Goal: Entertainment & Leisure: Consume media (video, audio)

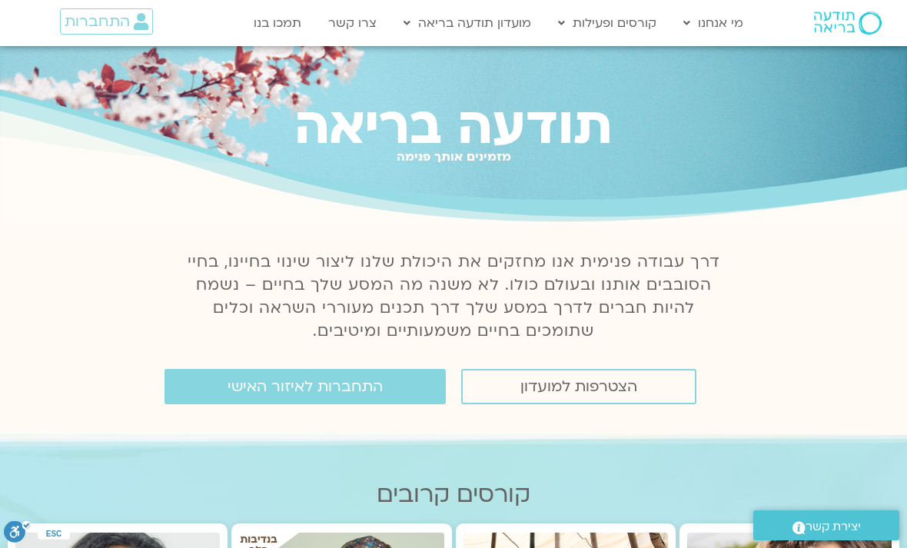
click at [420, 389] on link "התחברות לאיזור האישי" at bounding box center [305, 386] width 281 height 35
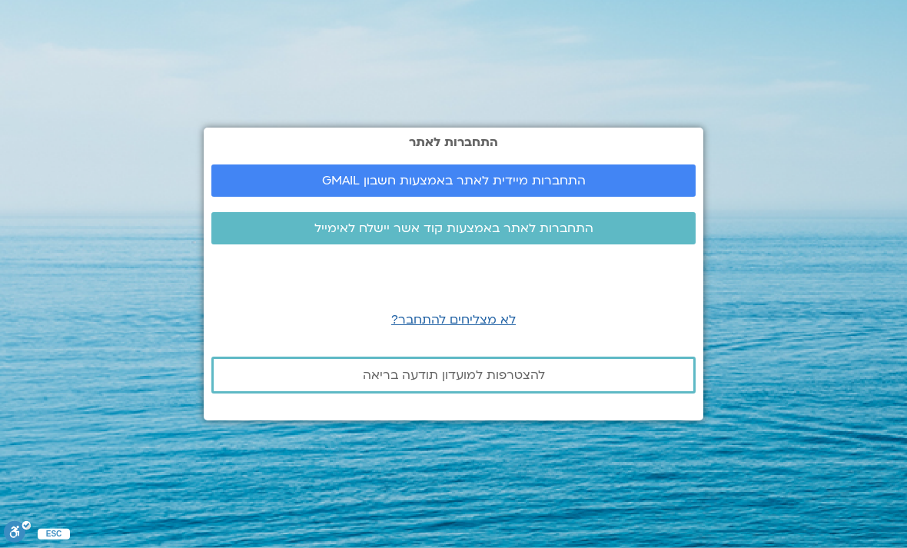
click at [627, 188] on span "התחברות מיידית לאתר באמצעות חשבון GMAIL" at bounding box center [453, 181] width 447 height 14
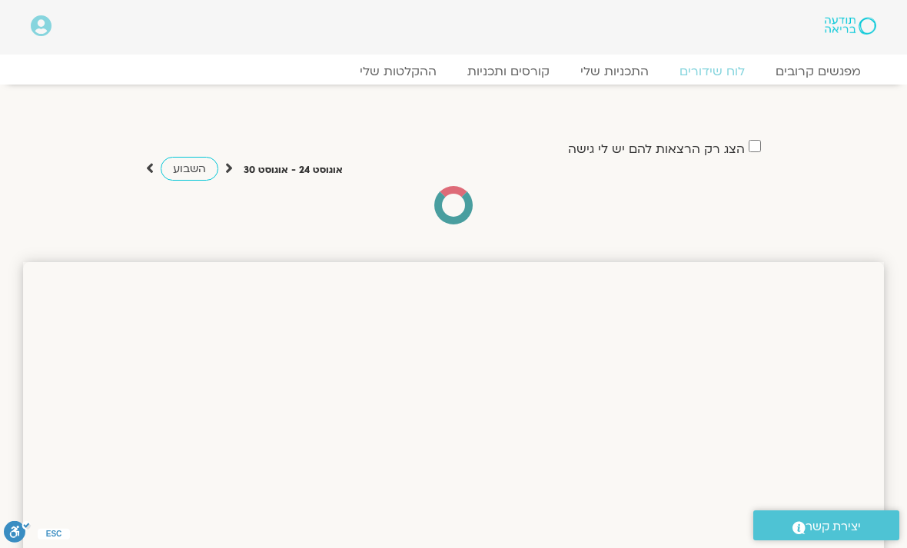
click at [431, 70] on link "ההקלטות שלי" at bounding box center [398, 71] width 108 height 15
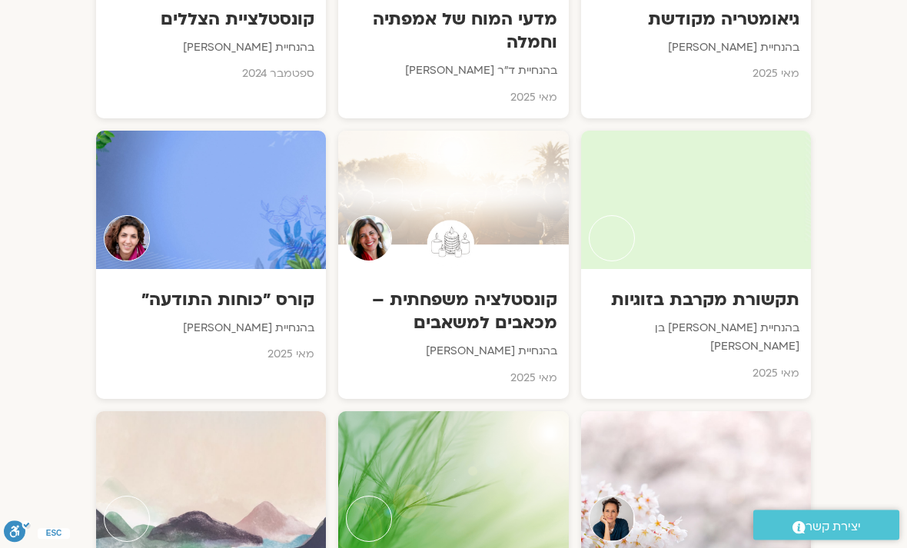
scroll to position [3491, 0]
click at [760, 208] on div at bounding box center [696, 200] width 230 height 138
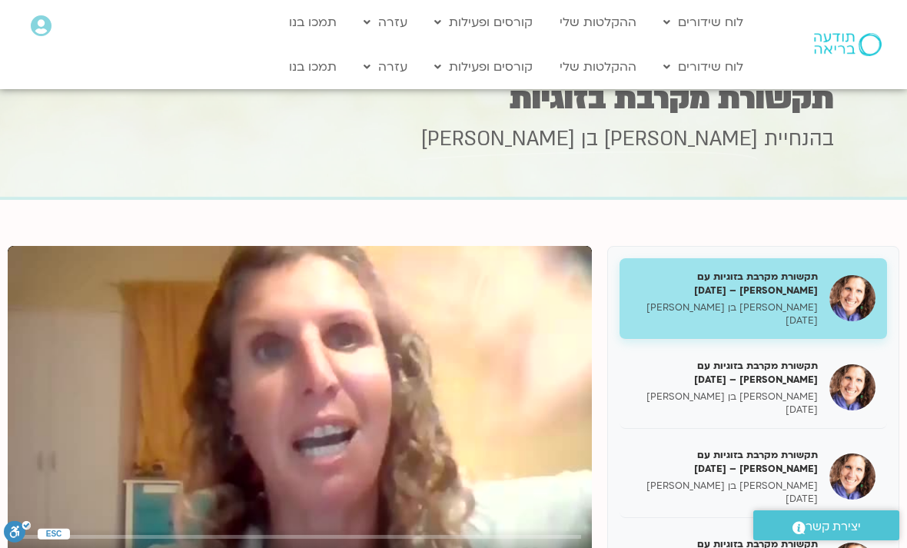
click at [778, 381] on h5 "תקשורת מקרבת בזוגיות עם [PERSON_NAME] – [DATE]" at bounding box center [724, 373] width 187 height 28
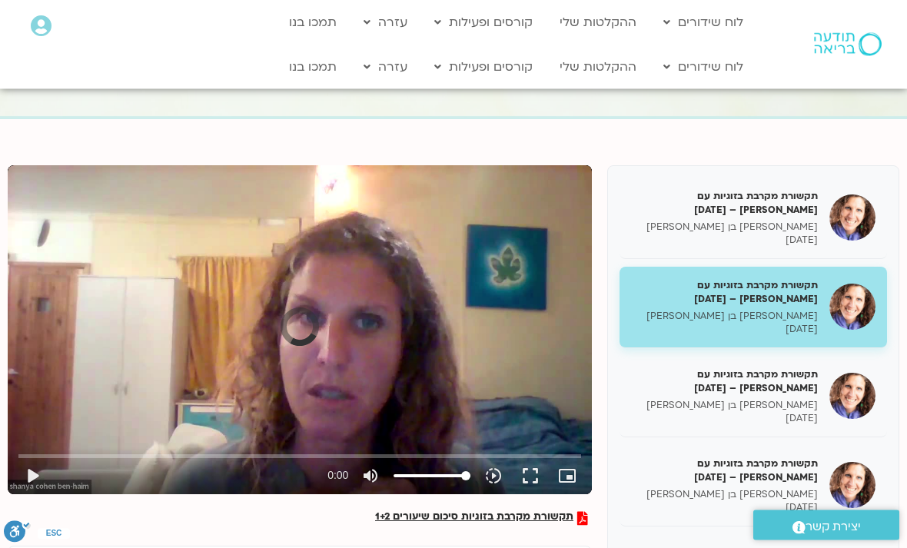
scroll to position [82, 0]
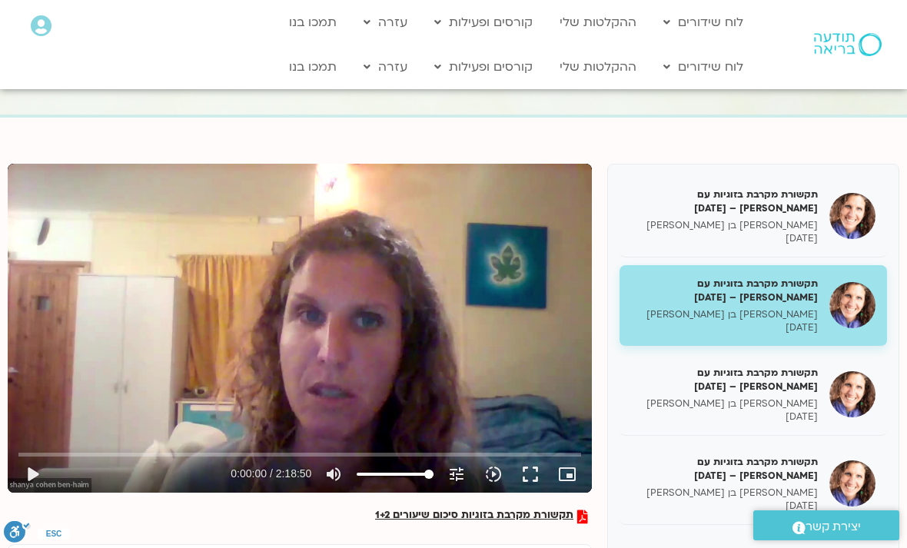
click at [45, 473] on button "play_arrow" at bounding box center [32, 474] width 37 height 37
click at [41, 476] on button "pause" at bounding box center [32, 474] width 37 height 37
type input "43.6062496473332"
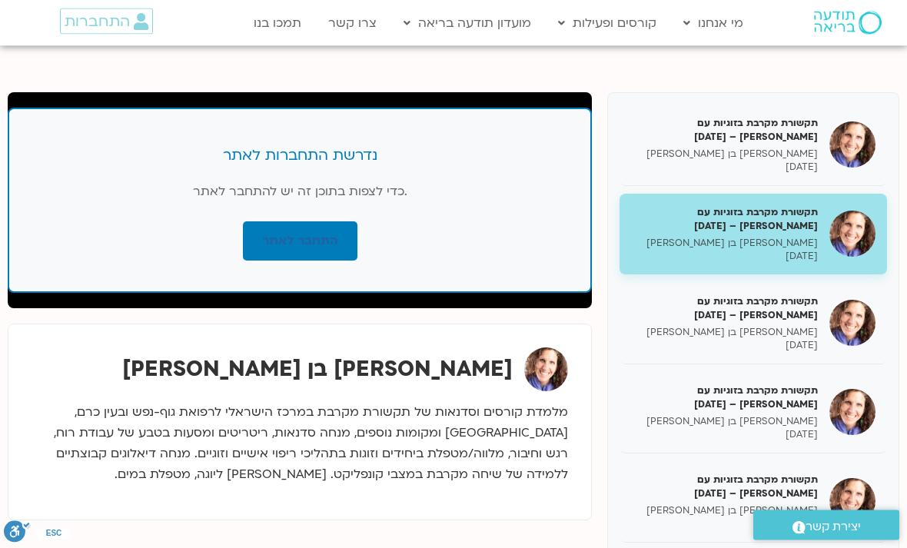
scroll to position [147, 0]
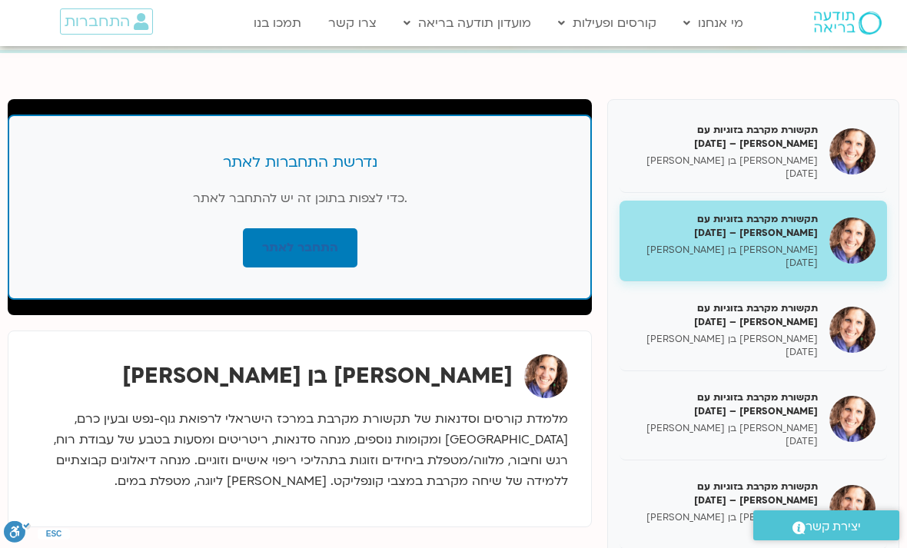
click at [345, 248] on link "התחבר לאתר" at bounding box center [300, 247] width 115 height 39
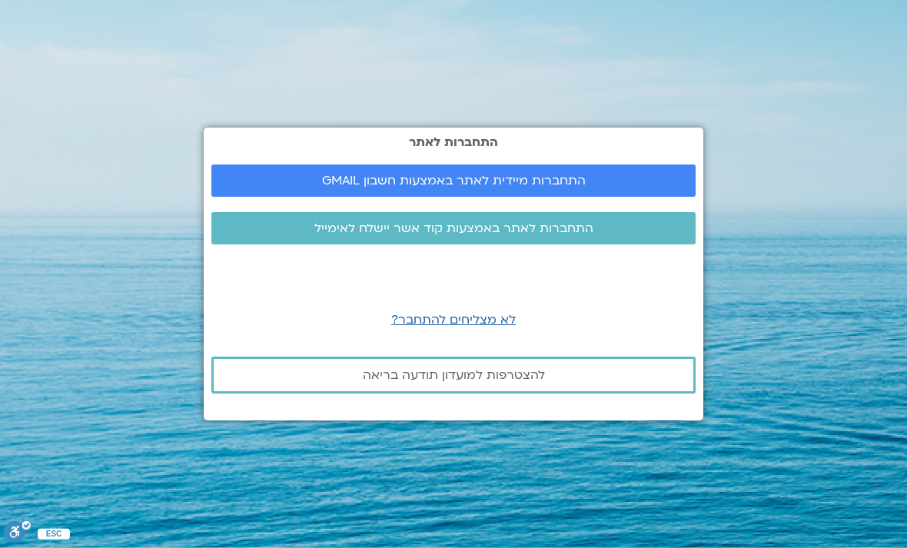
click at [657, 188] on span "התחברות מיידית לאתר באמצעות חשבון GMAIL" at bounding box center [453, 181] width 447 height 14
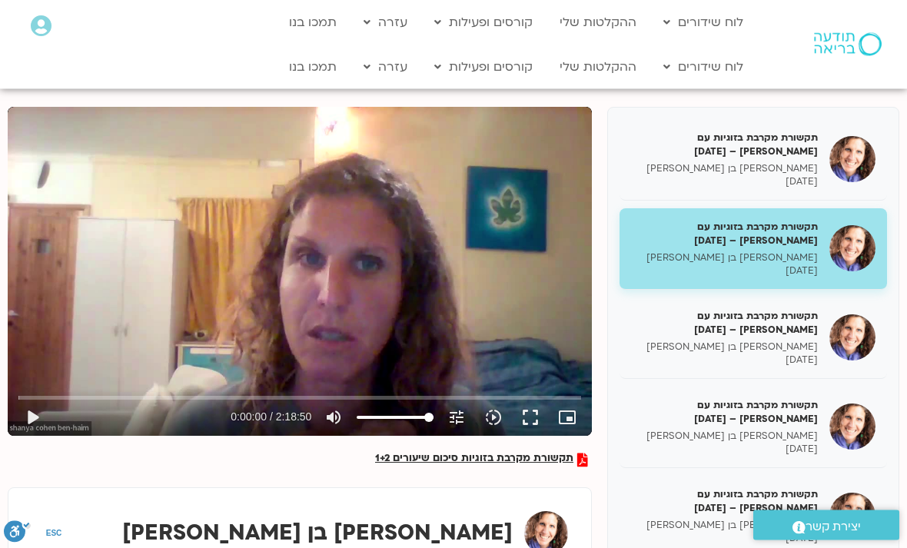
scroll to position [139, 0]
click at [48, 416] on button "play_arrow" at bounding box center [32, 417] width 37 height 37
type input "2.50495238199999"
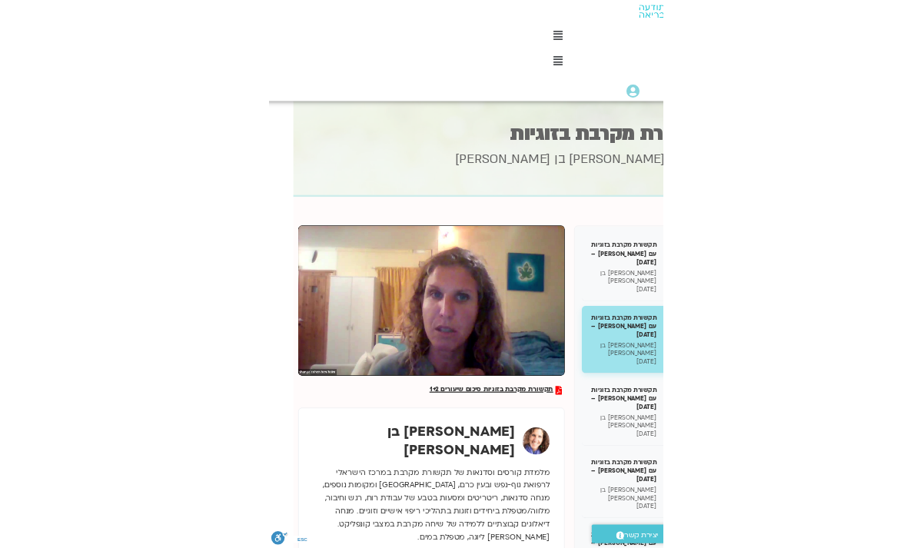
scroll to position [0, 0]
